Goal: Browse casually: Explore the website without a specific task or goal

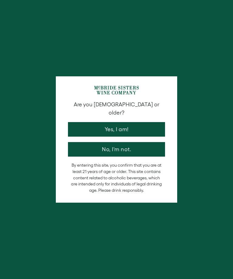
click at [130, 122] on button "Yes, I am!" at bounding box center [116, 129] width 97 height 15
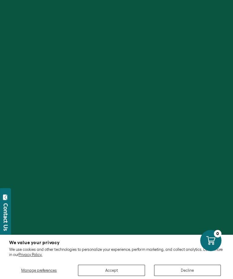
click at [119, 270] on button "Accept" at bounding box center [111, 270] width 67 height 11
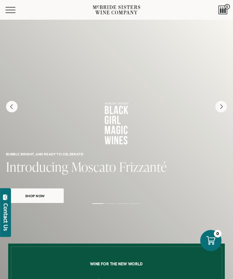
click at [223, 106] on icon "Next" at bounding box center [221, 107] width 12 height 12
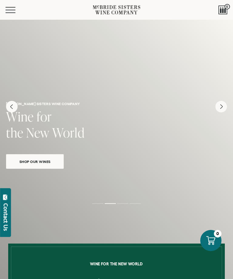
click at [221, 107] on icon "Next" at bounding box center [221, 106] width 2 height 4
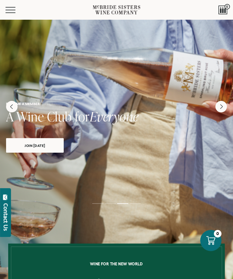
click at [223, 107] on icon "Next" at bounding box center [221, 107] width 12 height 12
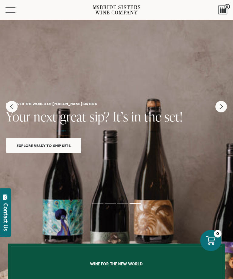
click at [223, 106] on icon "Next" at bounding box center [221, 107] width 12 height 12
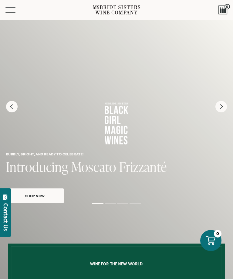
click at [221, 110] on icon "Next" at bounding box center [221, 107] width 12 height 12
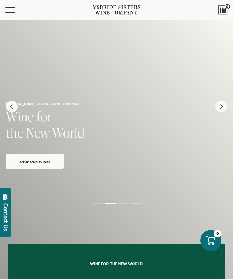
click at [223, 107] on icon "Next" at bounding box center [221, 107] width 12 height 12
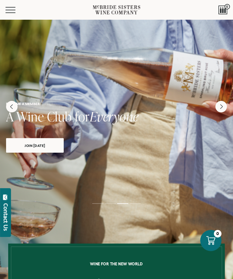
click at [224, 108] on icon "Next" at bounding box center [221, 107] width 12 height 12
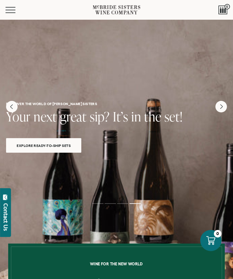
click at [224, 107] on icon "Next" at bounding box center [221, 107] width 12 height 12
